Goal: Transaction & Acquisition: Obtain resource

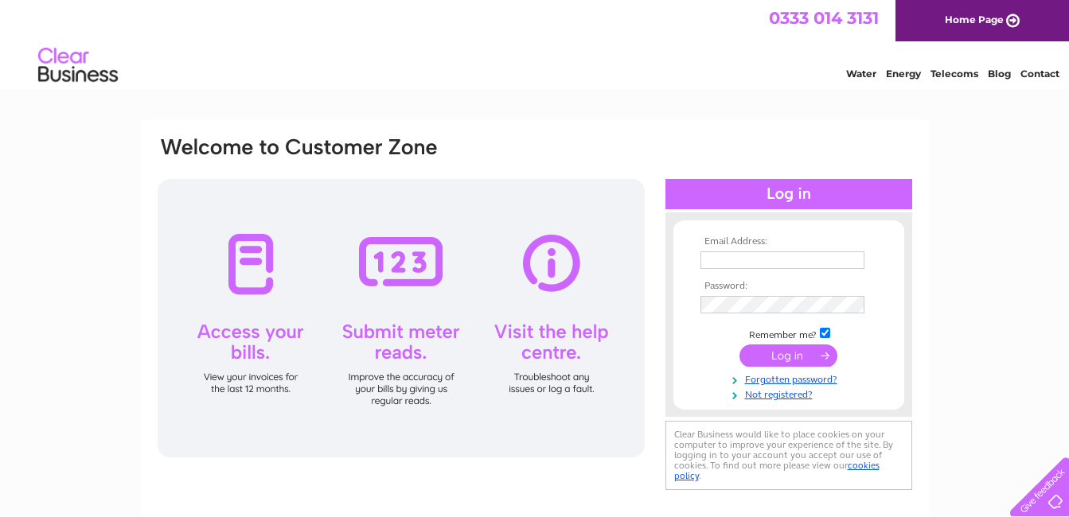
type input "[EMAIL_ADDRESS][DOMAIN_NAME]"
click at [811, 351] on input "submit" at bounding box center [788, 356] width 98 height 22
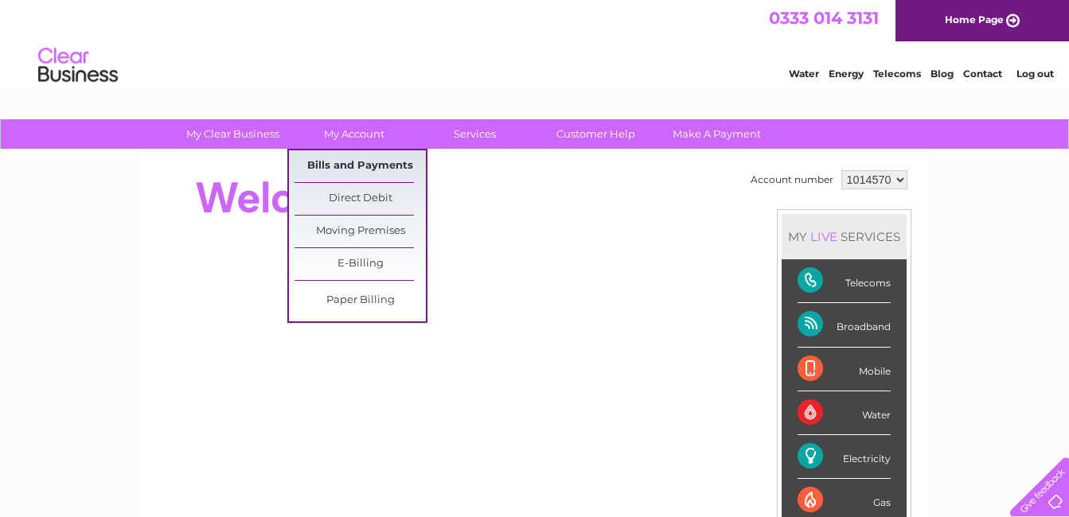
click at [345, 166] on link "Bills and Payments" at bounding box center [359, 166] width 131 height 32
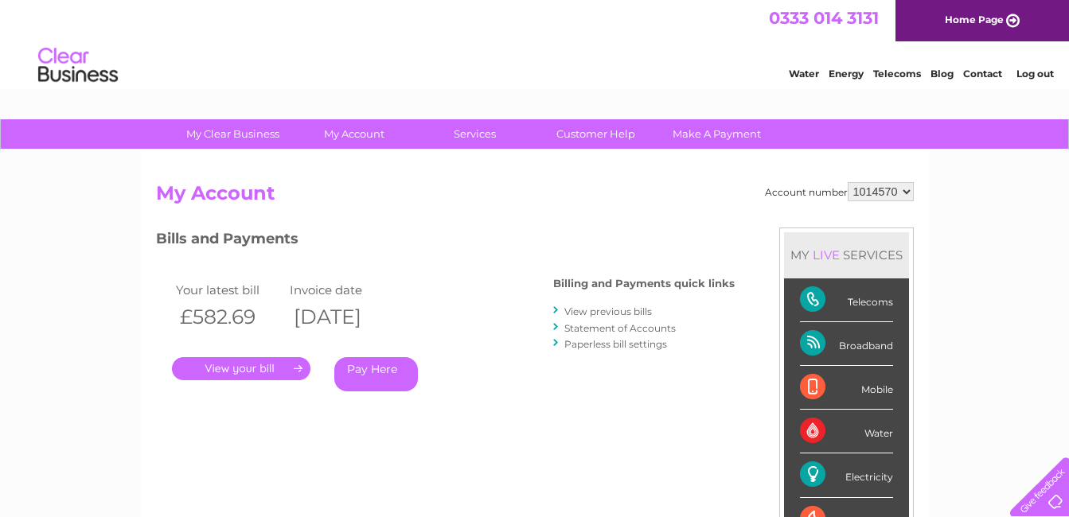
click at [219, 367] on link "." at bounding box center [241, 368] width 138 height 23
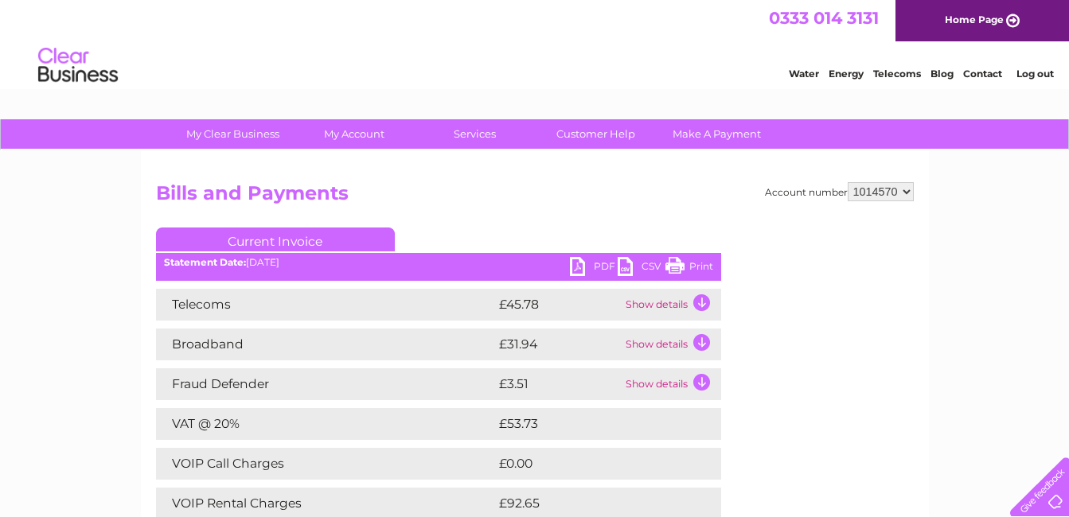
click at [578, 268] on link "PDF" at bounding box center [594, 268] width 48 height 23
